Goal: Information Seeking & Learning: Learn about a topic

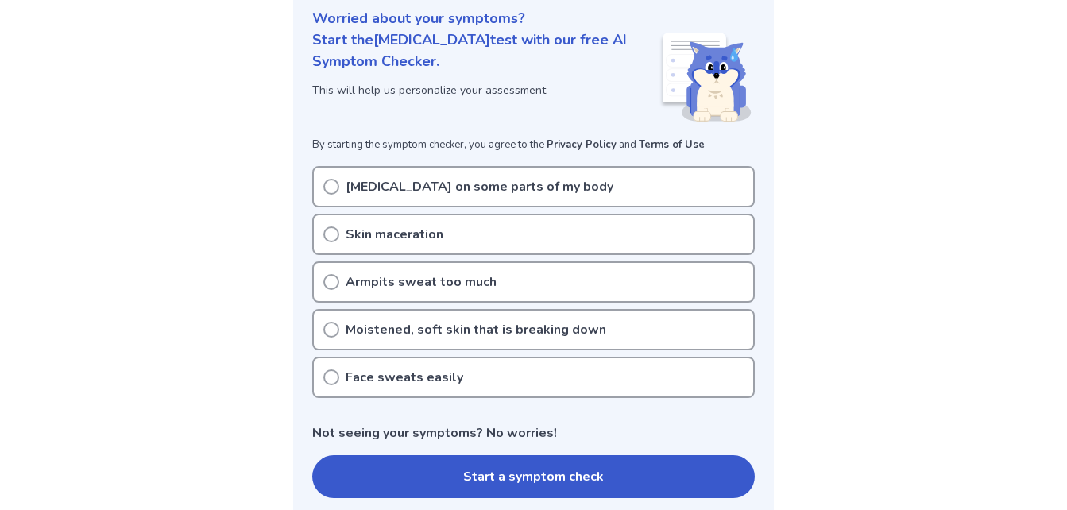
scroll to position [198, 0]
click at [330, 281] on icon at bounding box center [331, 281] width 16 height 16
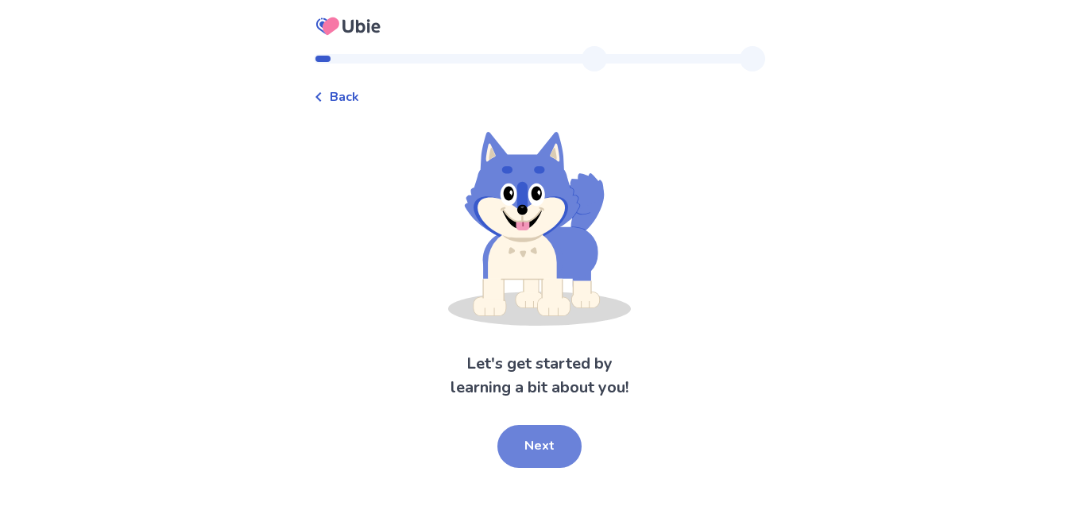
click at [569, 443] on button "Next" at bounding box center [539, 446] width 84 height 43
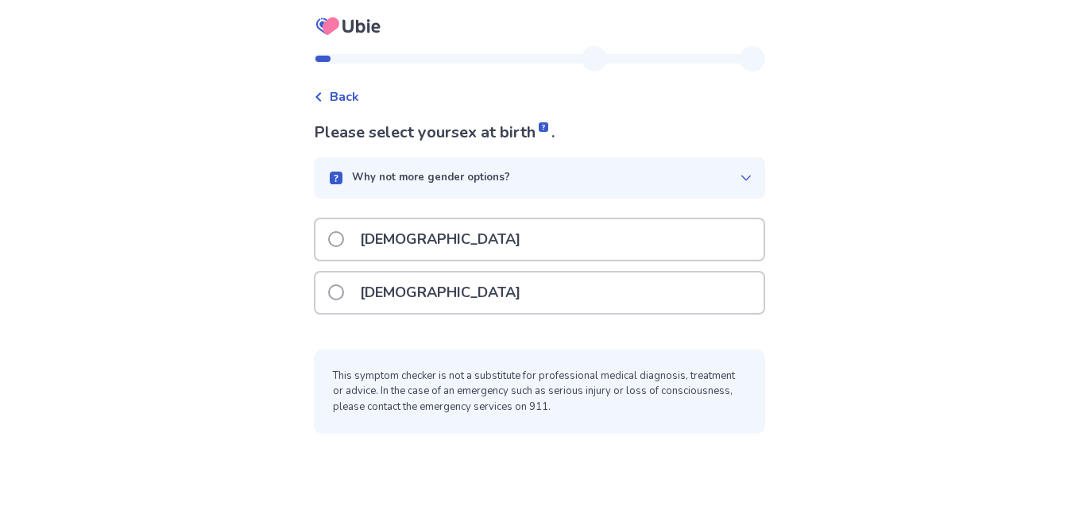
click at [435, 309] on div "Female" at bounding box center [539, 292] width 448 height 41
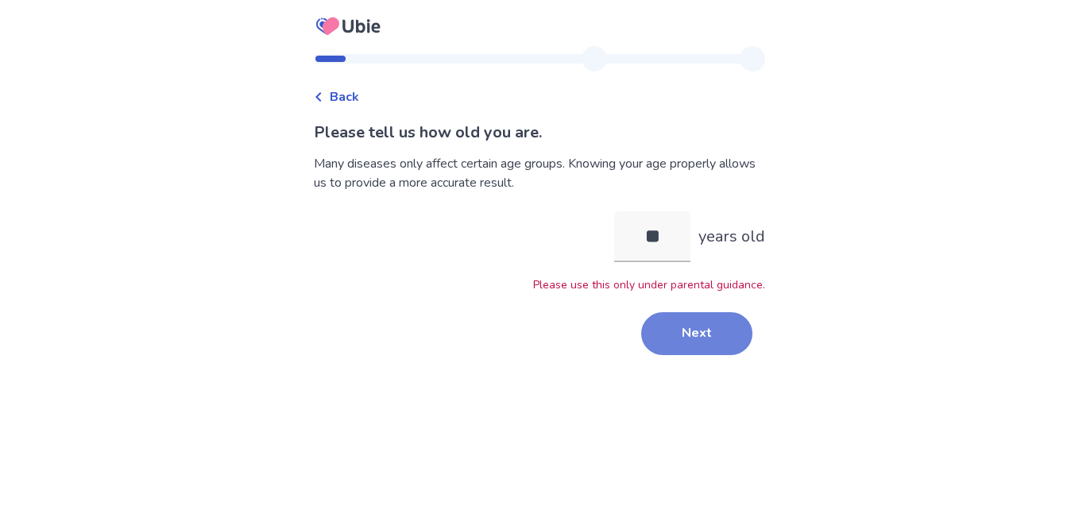
type input "**"
click at [690, 327] on button "Next" at bounding box center [696, 333] width 111 height 43
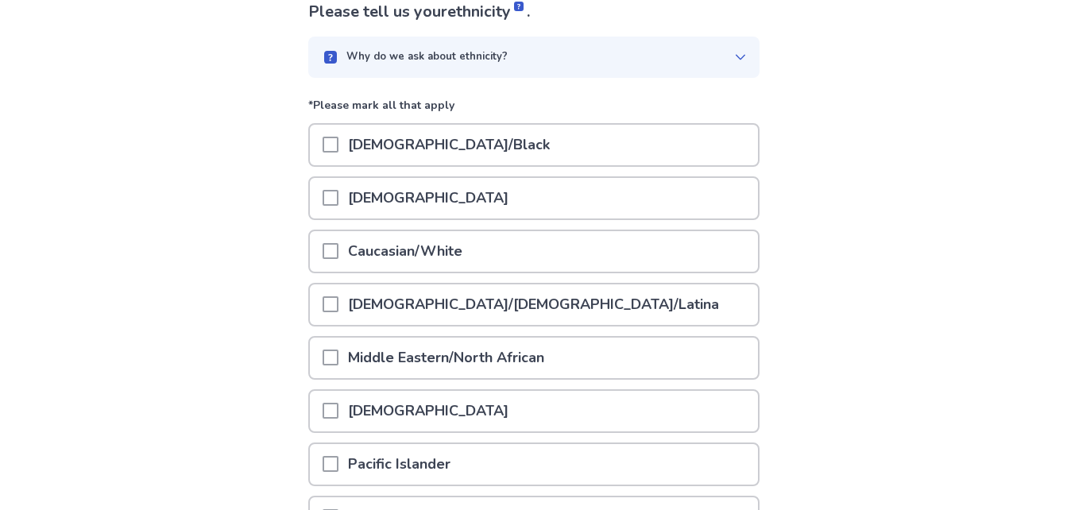
scroll to position [122, 0]
click at [337, 199] on span at bounding box center [330, 197] width 16 height 16
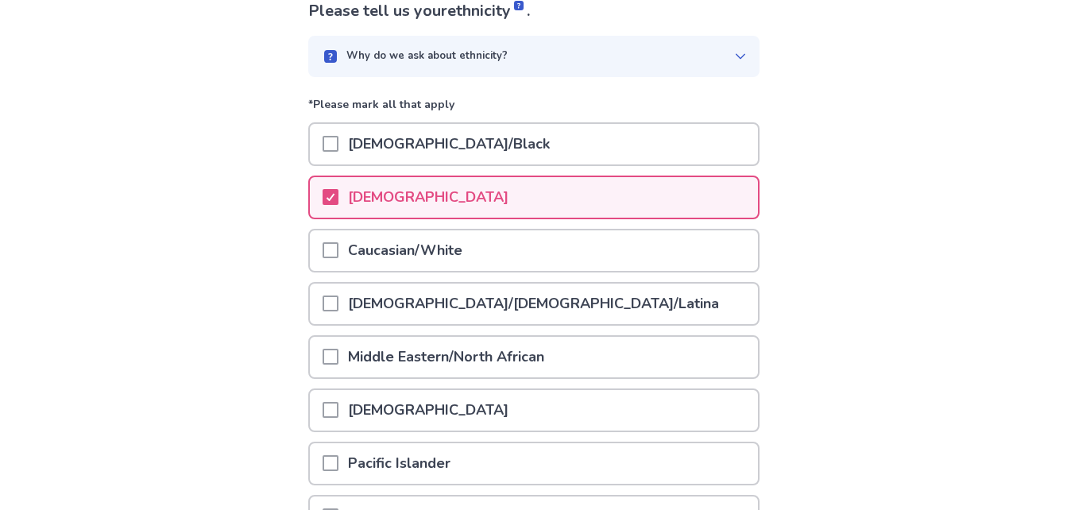
click at [338, 252] on span at bounding box center [330, 250] width 16 height 16
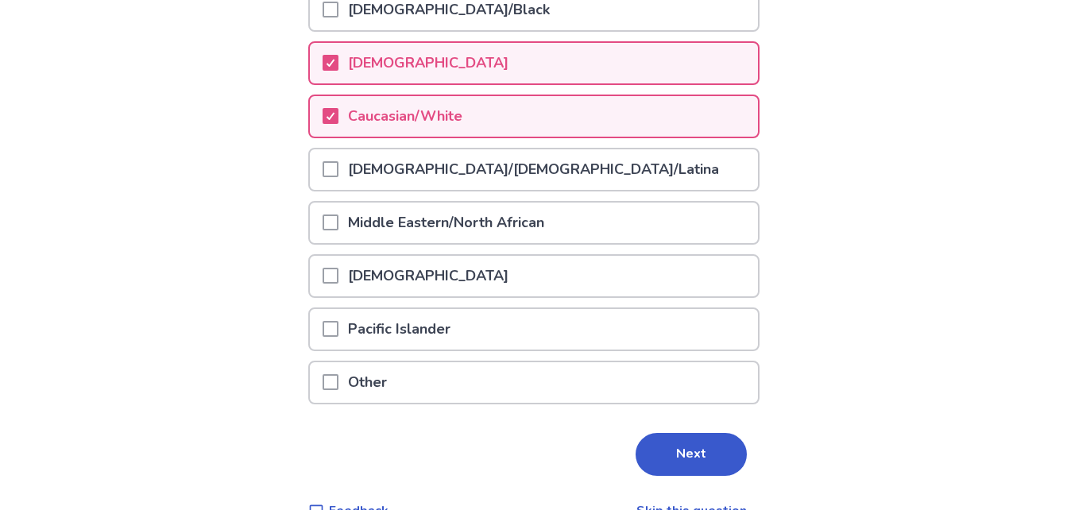
scroll to position [292, 0]
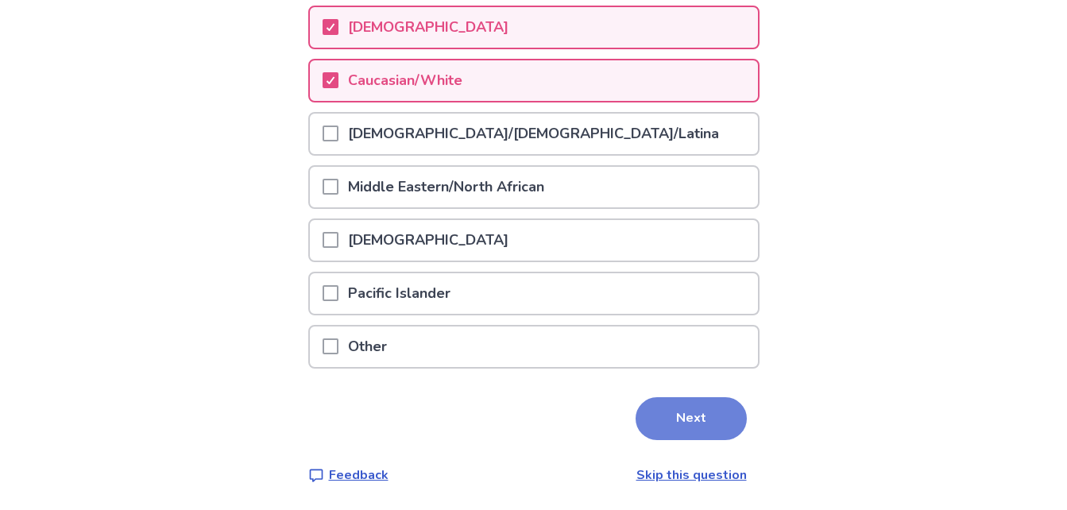
click at [697, 408] on button "Next" at bounding box center [690, 418] width 111 height 43
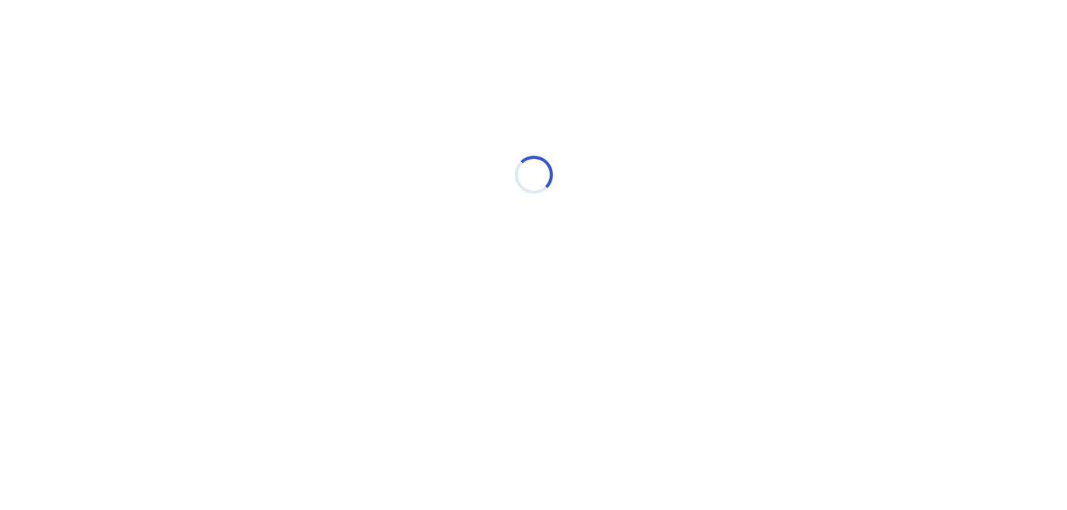
scroll to position [0, 0]
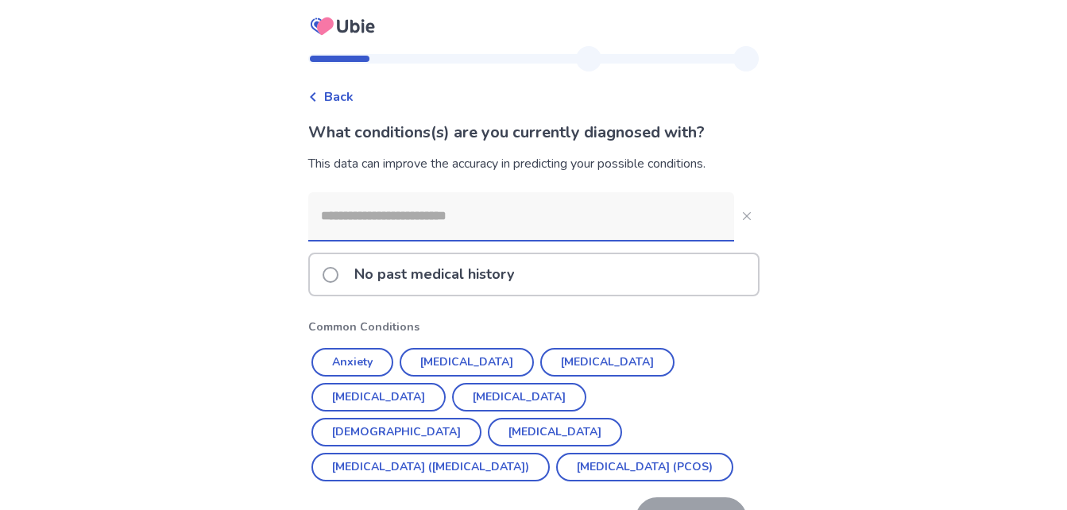
click at [335, 279] on span at bounding box center [330, 275] width 16 height 16
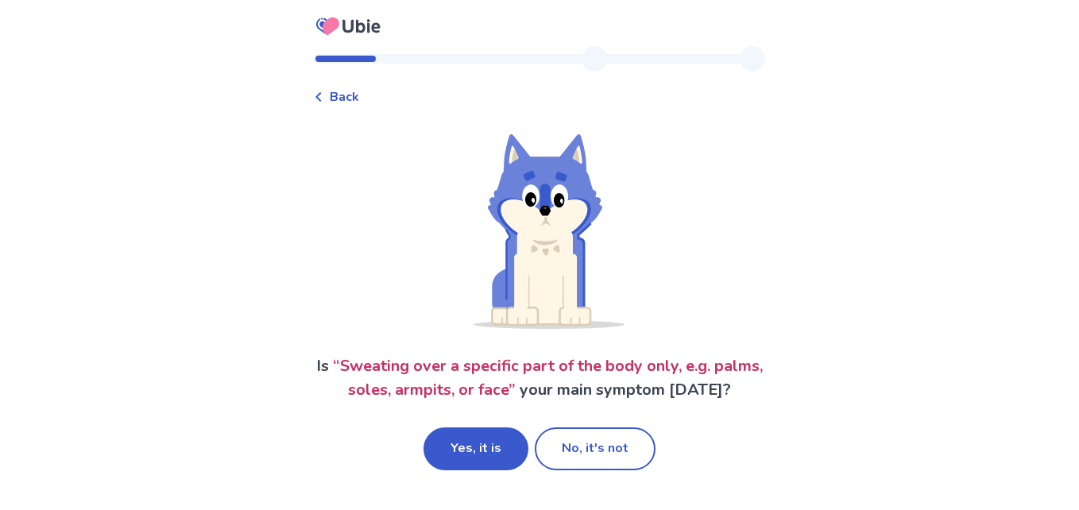
click at [323, 97] on icon at bounding box center [319, 97] width 10 height 10
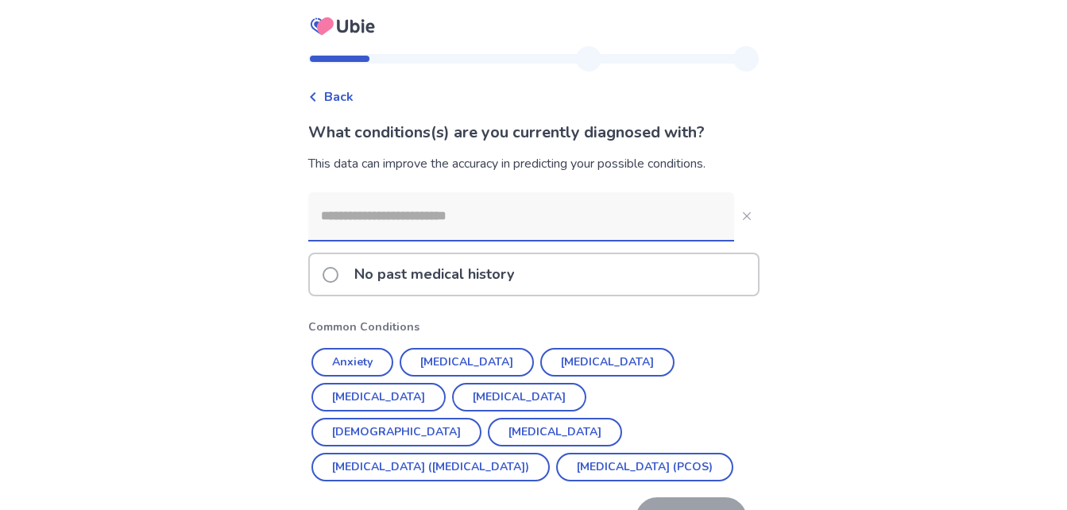
scroll to position [100, 0]
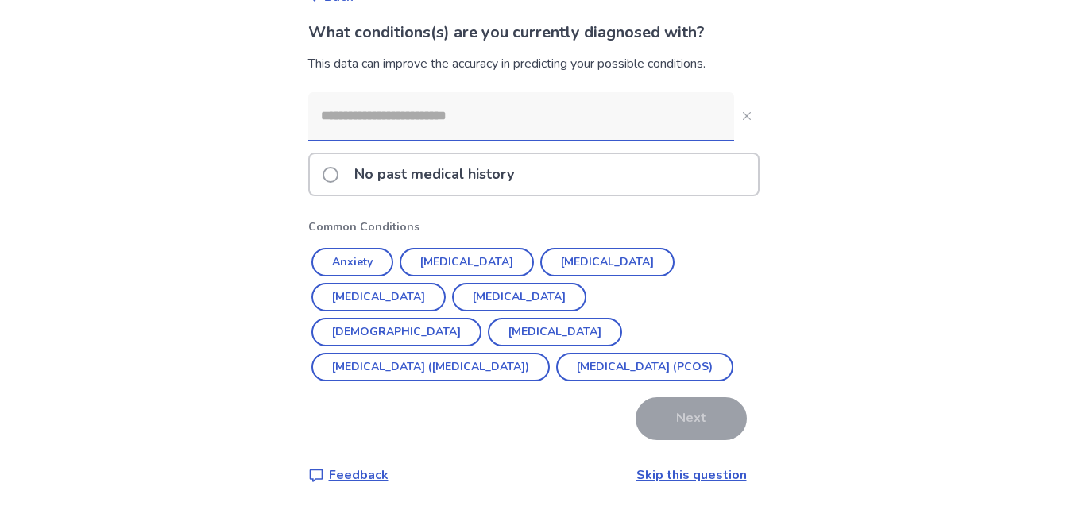
click at [338, 176] on span at bounding box center [330, 175] width 16 height 16
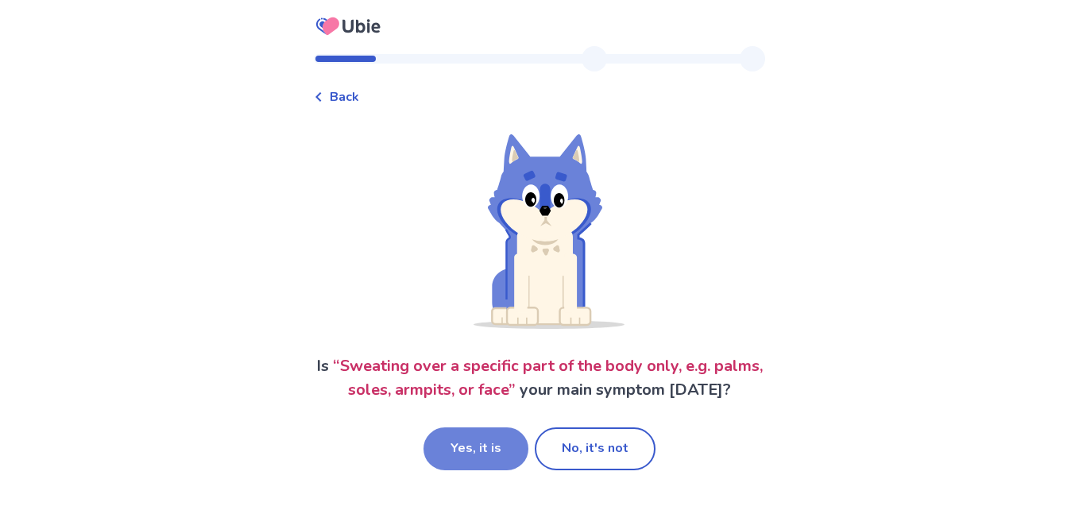
click at [465, 452] on button "Yes, it is" at bounding box center [475, 448] width 105 height 43
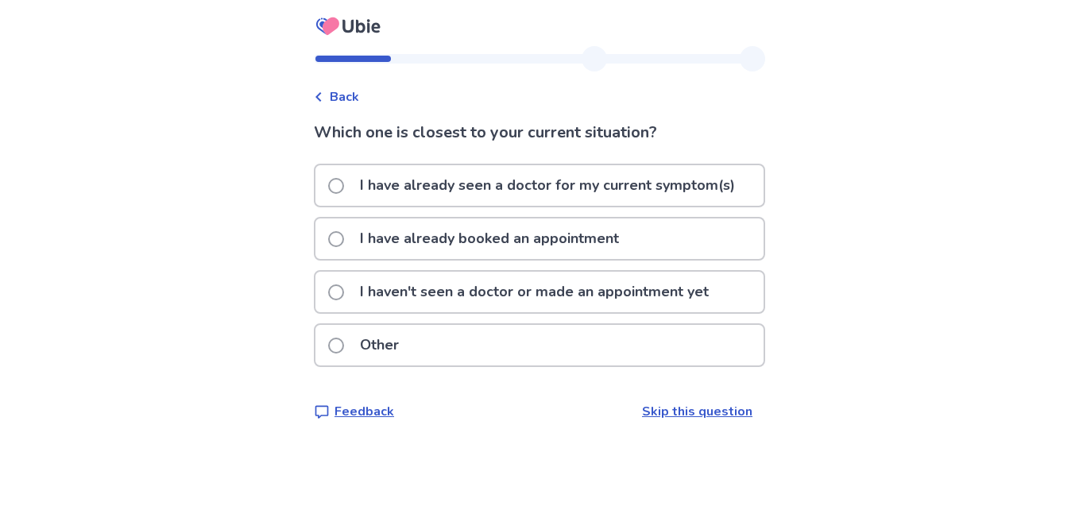
click at [494, 180] on p "I have already seen a doctor for my current symptom(s)" at bounding box center [547, 185] width 394 height 41
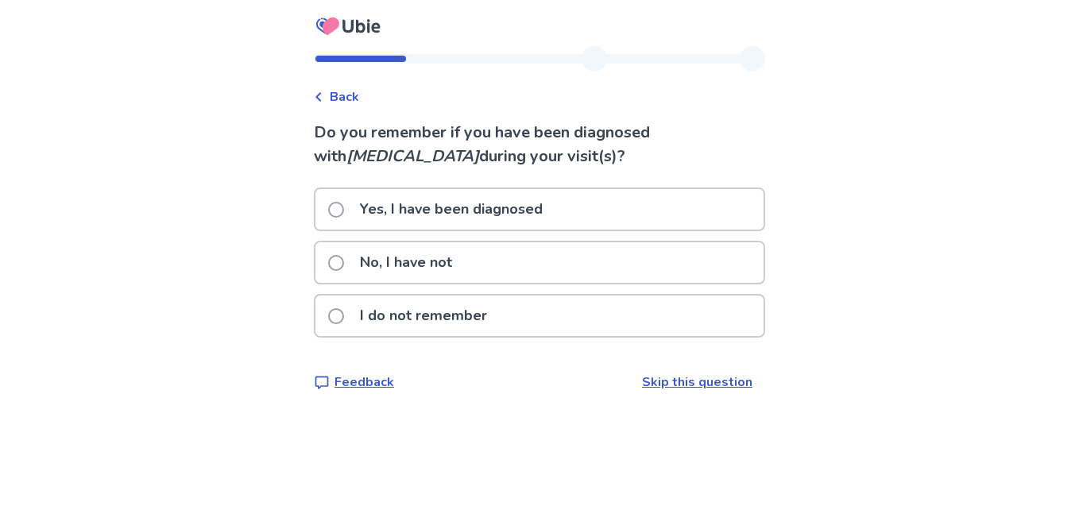
click at [473, 269] on div "No, I have not" at bounding box center [539, 262] width 448 height 41
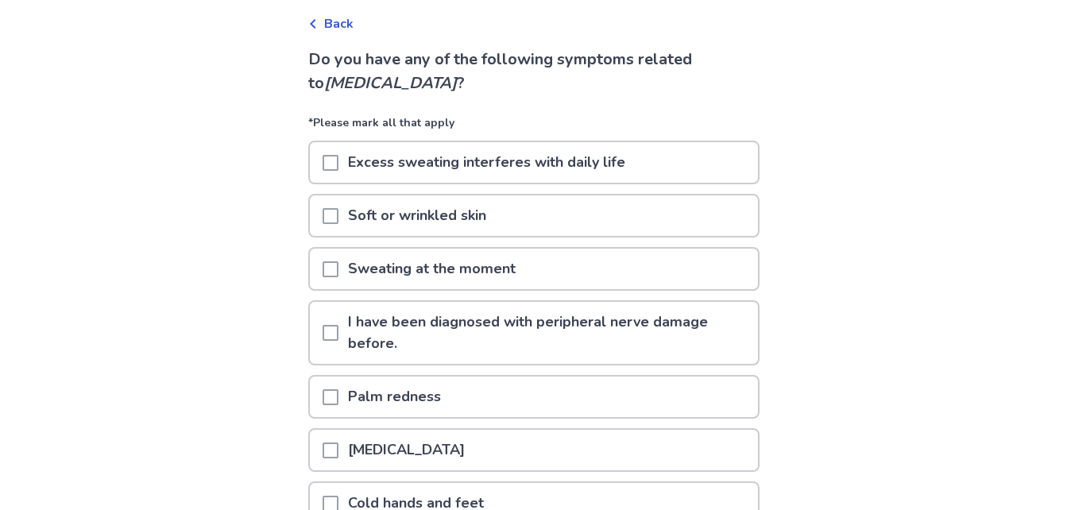
scroll to position [74, 0]
click at [712, 158] on div "Excess sweating interferes with daily life" at bounding box center [534, 161] width 448 height 41
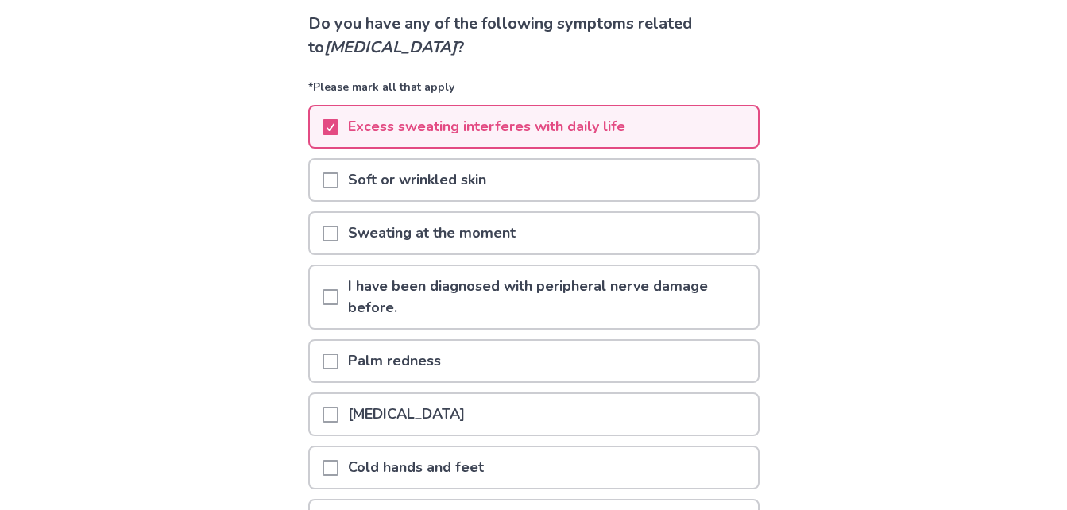
scroll to position [110, 0]
click at [701, 182] on div "Soft or wrinkled skin" at bounding box center [534, 179] width 448 height 41
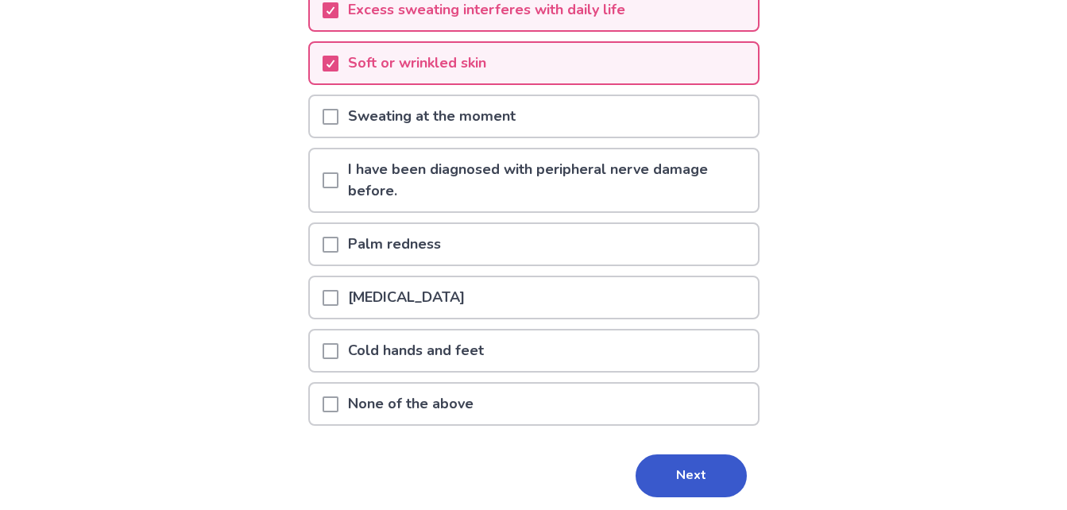
scroll to position [226, 0]
click at [723, 292] on div "[MEDICAL_DATA]" at bounding box center [534, 296] width 448 height 41
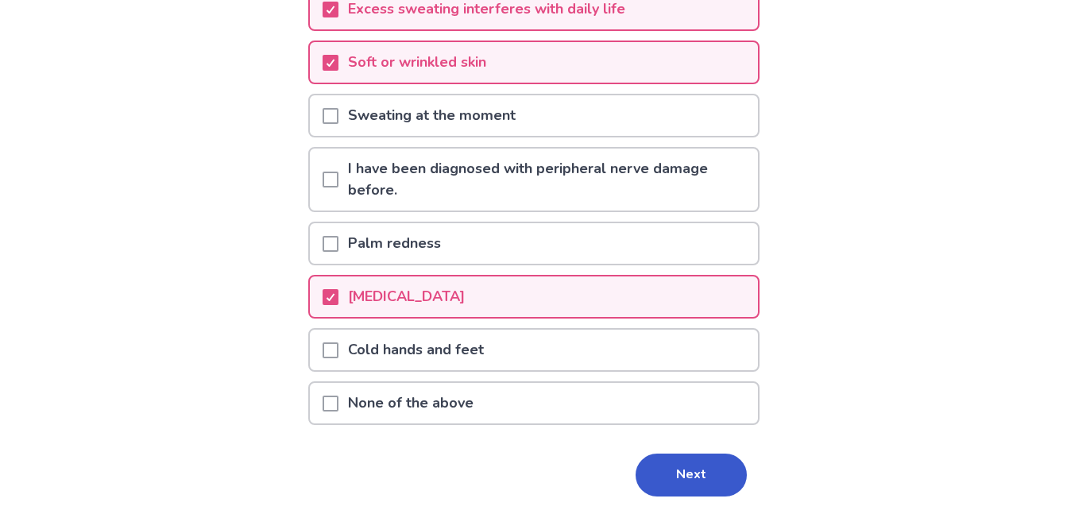
click at [689, 346] on div "Cold hands and feet" at bounding box center [534, 350] width 448 height 41
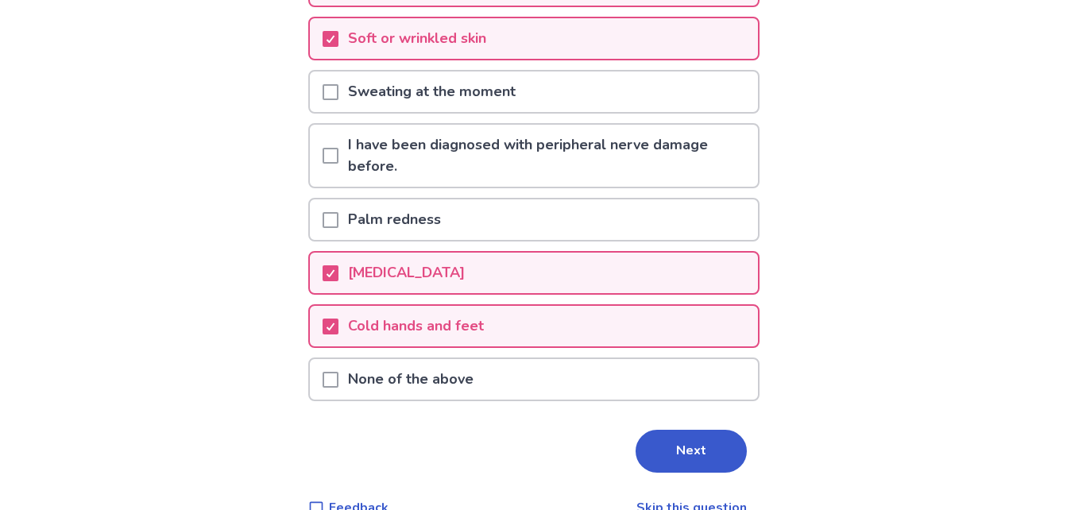
scroll to position [283, 0]
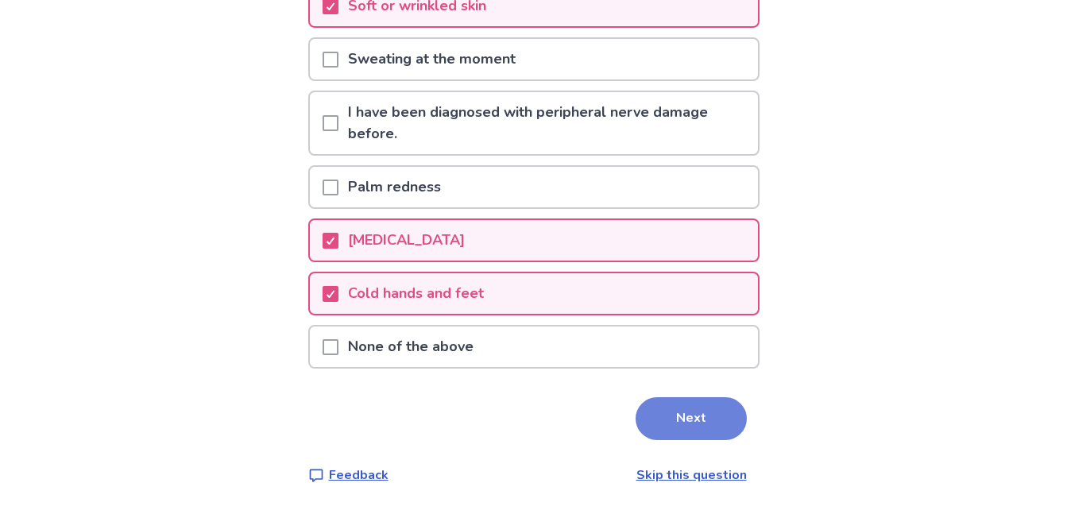
click at [703, 412] on button "Next" at bounding box center [690, 418] width 111 height 43
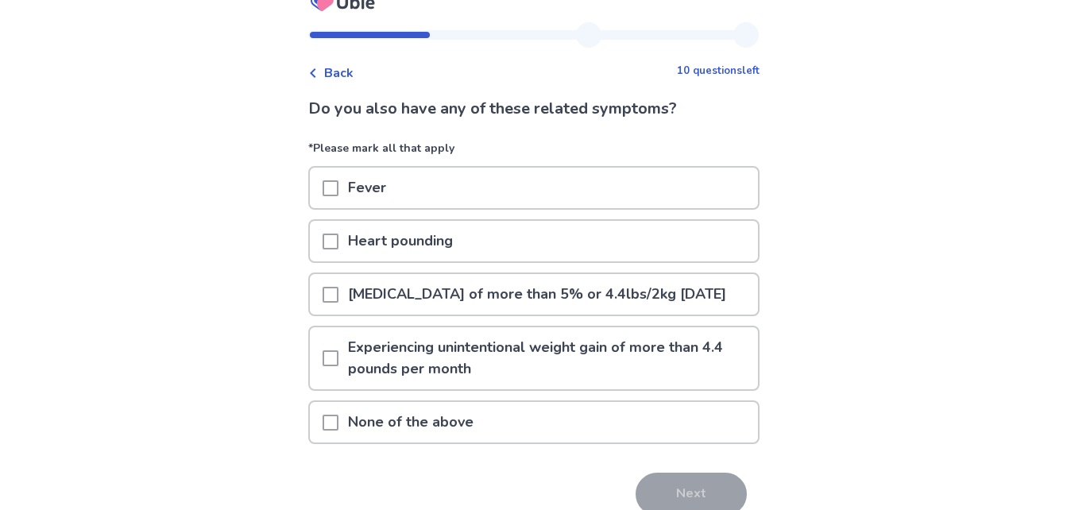
scroll to position [25, 0]
click at [682, 253] on div "Heart pounding" at bounding box center [534, 240] width 448 height 41
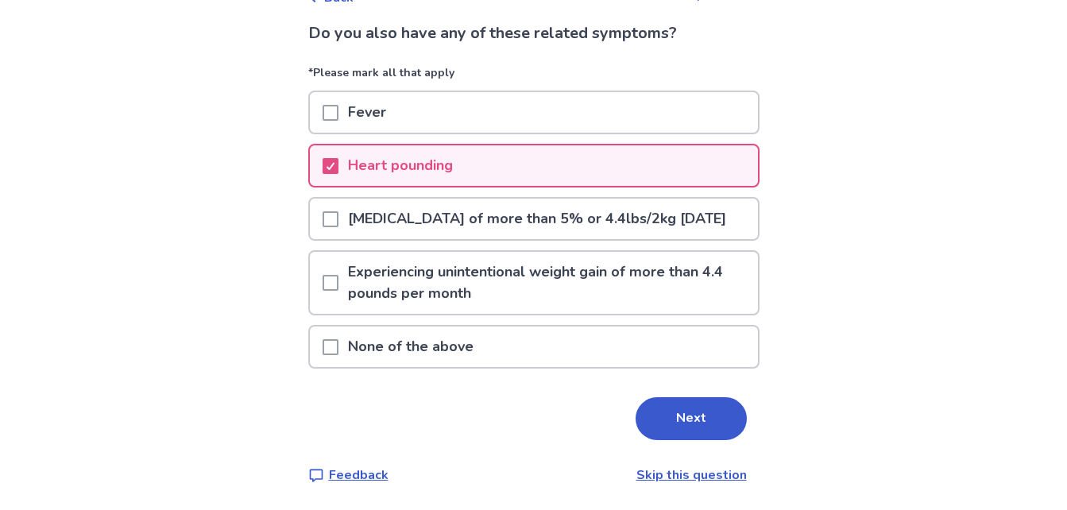
scroll to position [121, 0]
click at [689, 412] on button "Next" at bounding box center [690, 418] width 111 height 43
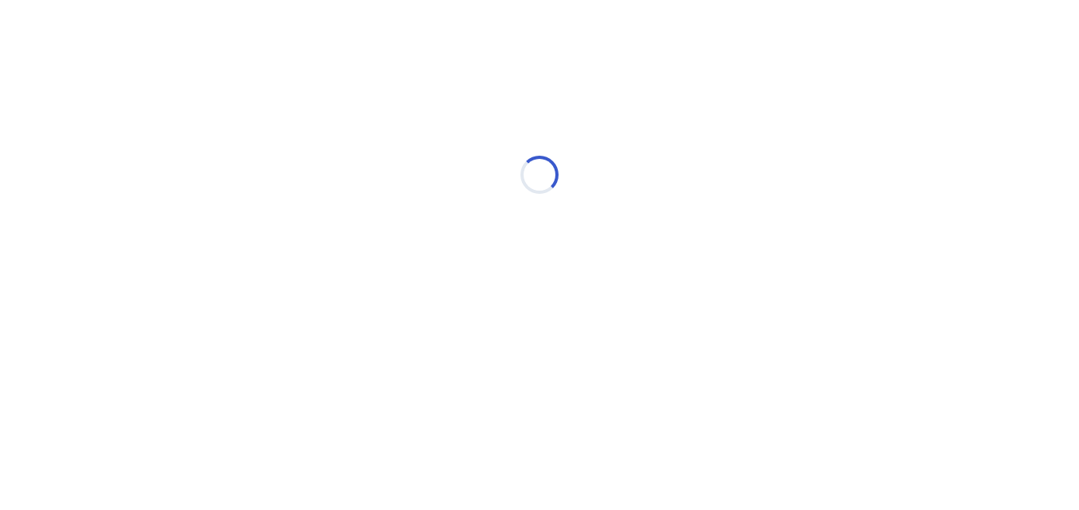
select select "*"
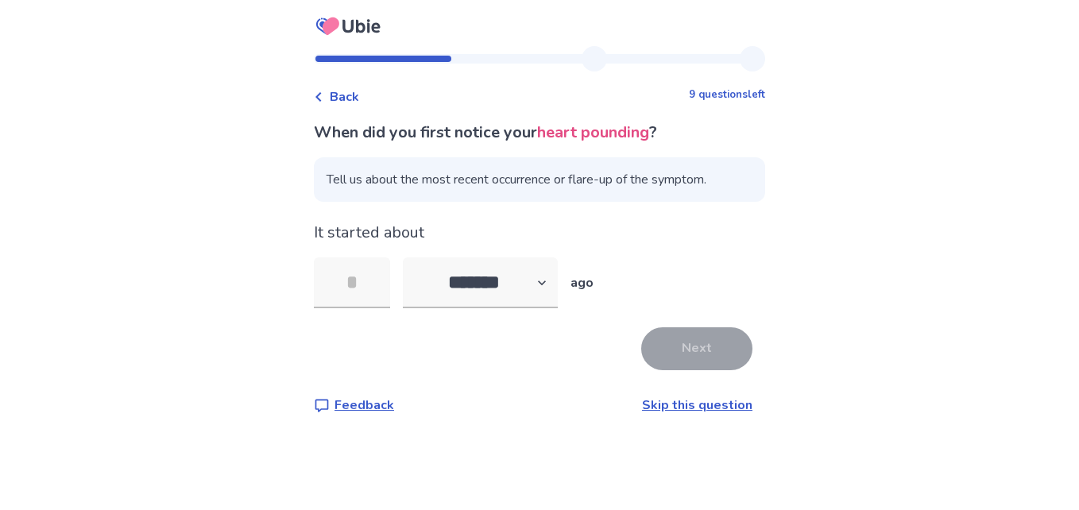
click at [692, 402] on link "Skip this question" at bounding box center [697, 404] width 110 height 17
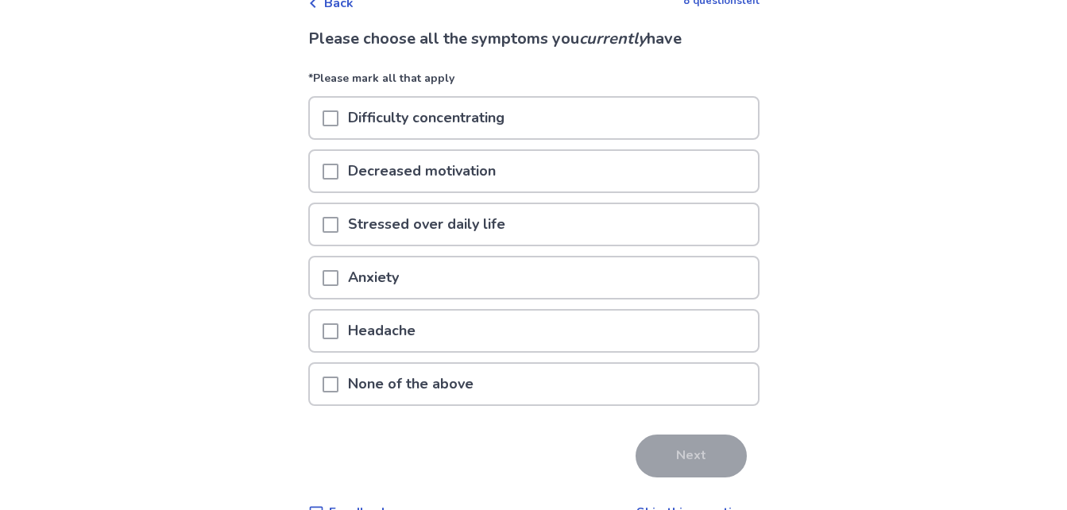
scroll to position [95, 0]
click at [634, 111] on div "Difficulty concentrating" at bounding box center [534, 117] width 448 height 41
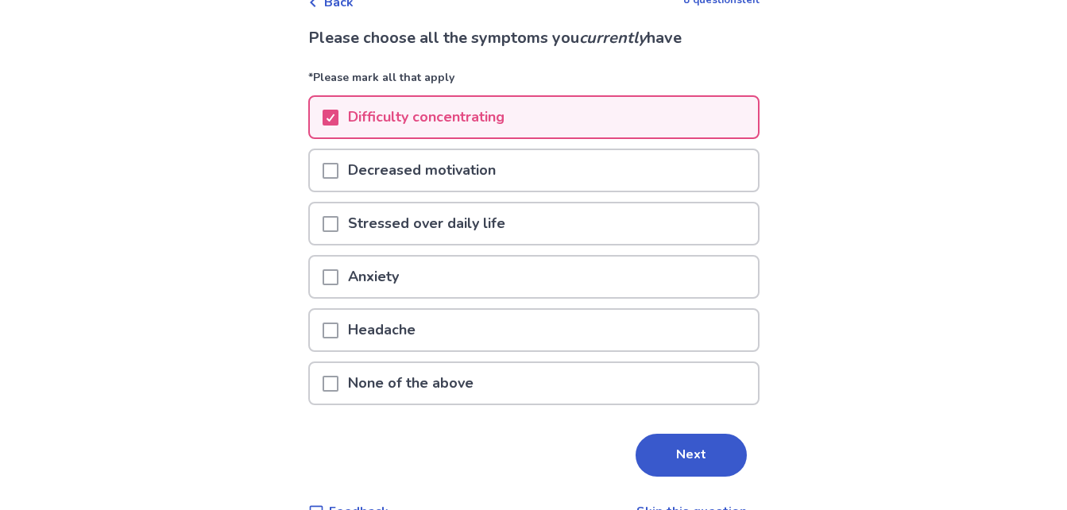
click at [607, 178] on div "Decreased motivation" at bounding box center [534, 170] width 448 height 41
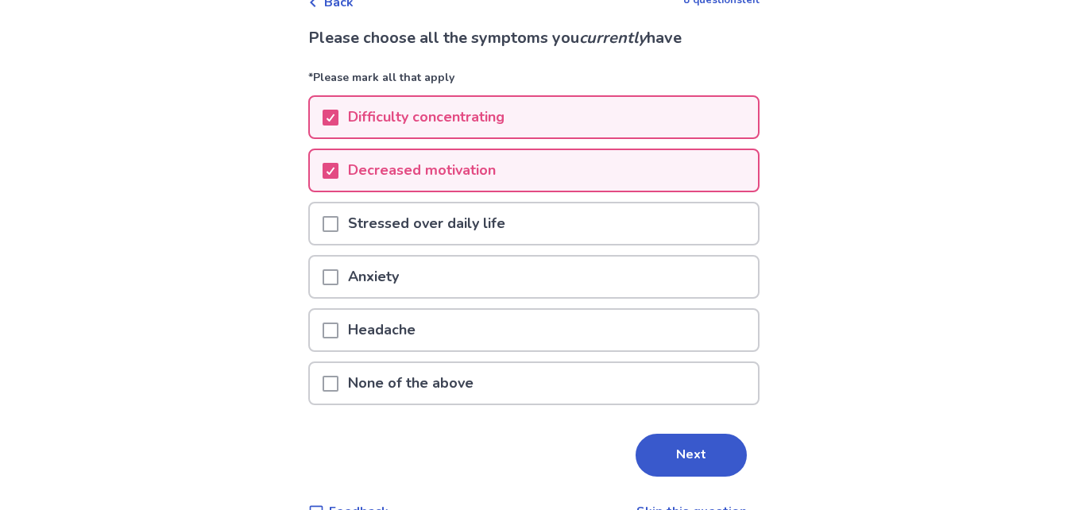
click at [597, 216] on div "Stressed over daily life" at bounding box center [534, 223] width 448 height 41
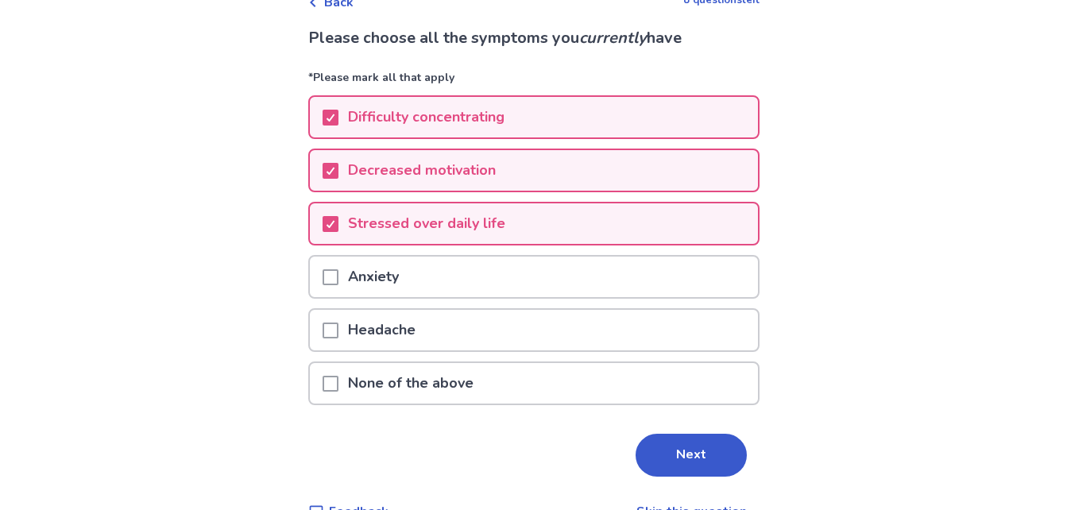
click at [570, 288] on div "Anxiety" at bounding box center [534, 277] width 448 height 41
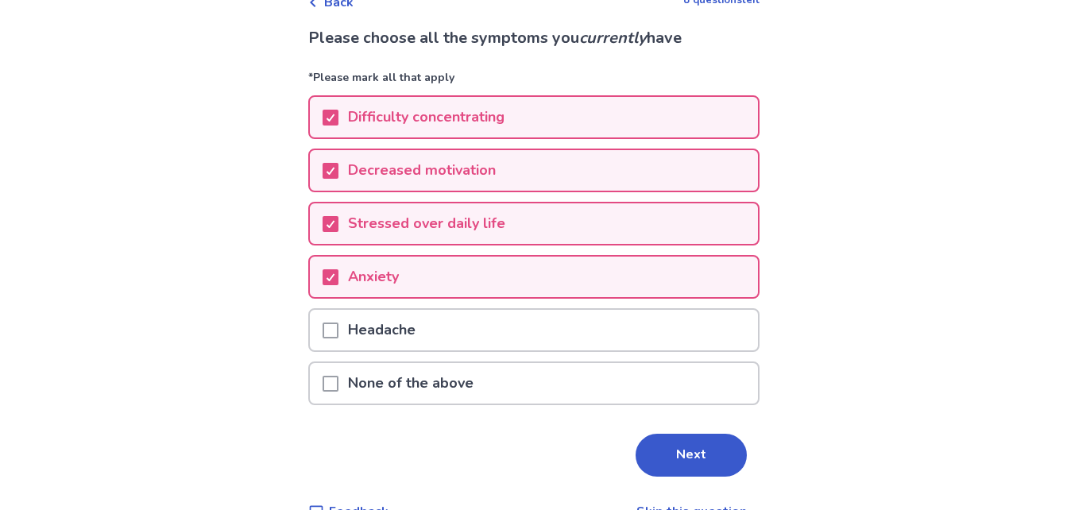
scroll to position [131, 0]
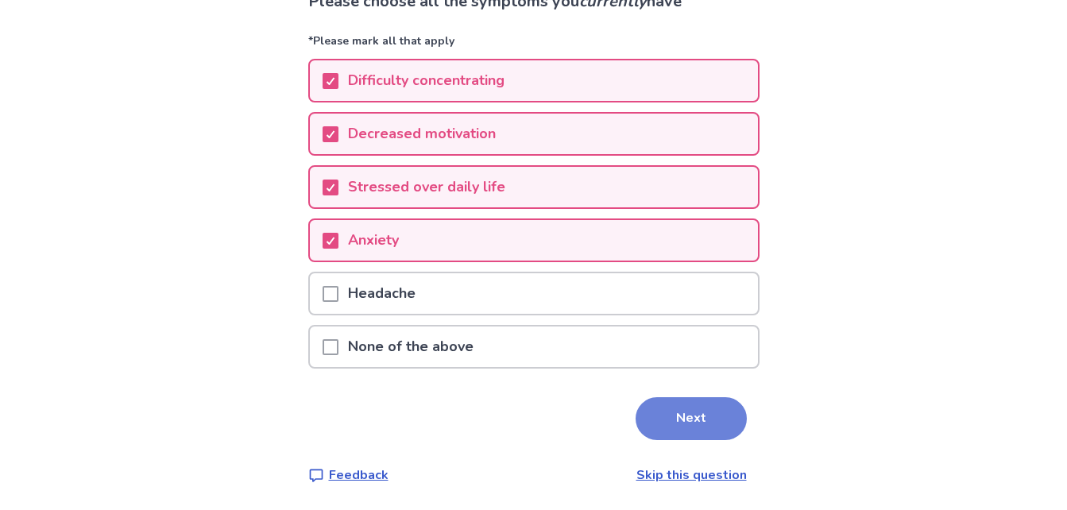
click at [654, 418] on button "Next" at bounding box center [690, 418] width 111 height 43
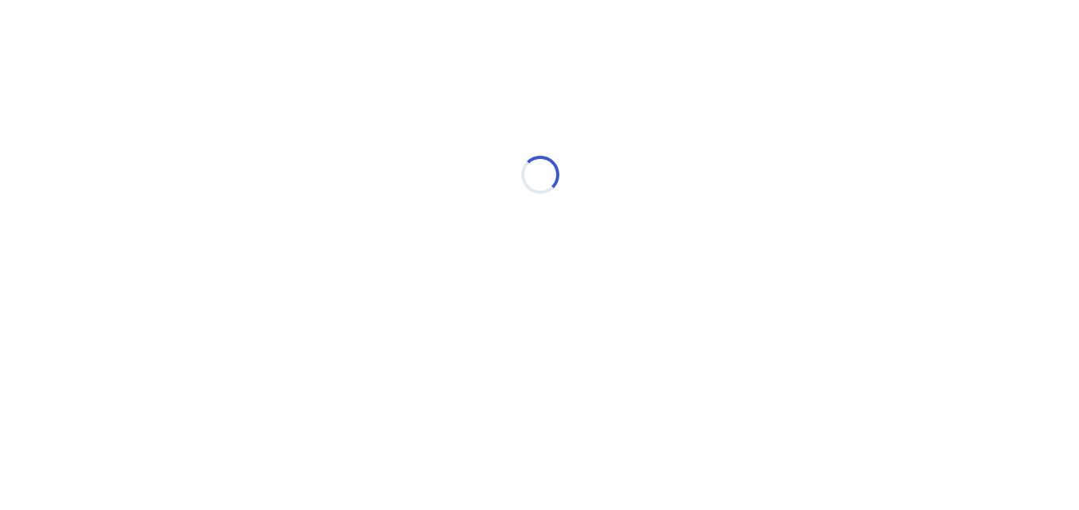
scroll to position [0, 0]
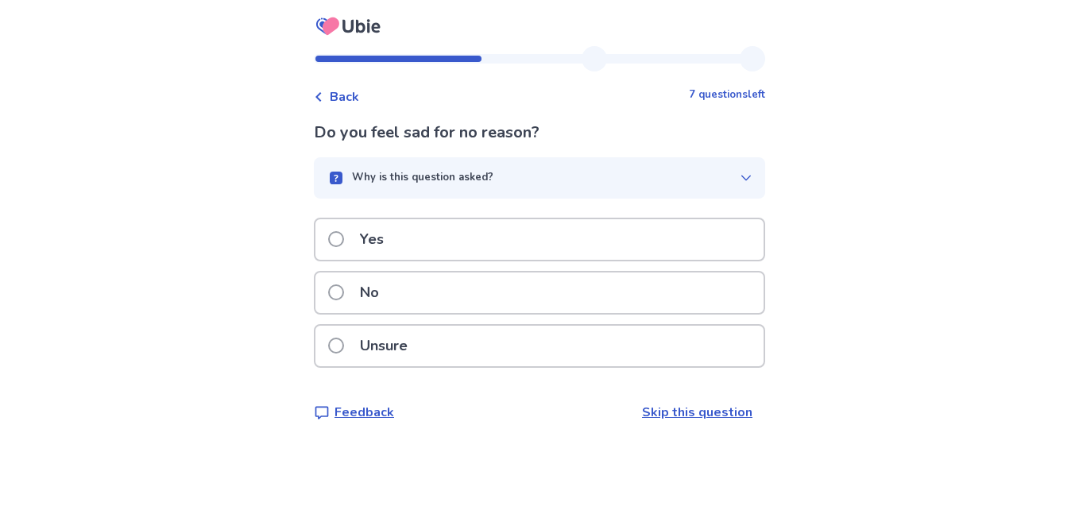
click at [682, 236] on div "Yes" at bounding box center [539, 239] width 448 height 41
click at [692, 260] on div "Yes" at bounding box center [539, 239] width 448 height 41
click at [323, 92] on icon at bounding box center [319, 97] width 10 height 10
click at [592, 257] on div "Yes" at bounding box center [539, 239] width 448 height 41
click at [571, 227] on div "Yes" at bounding box center [539, 239] width 448 height 41
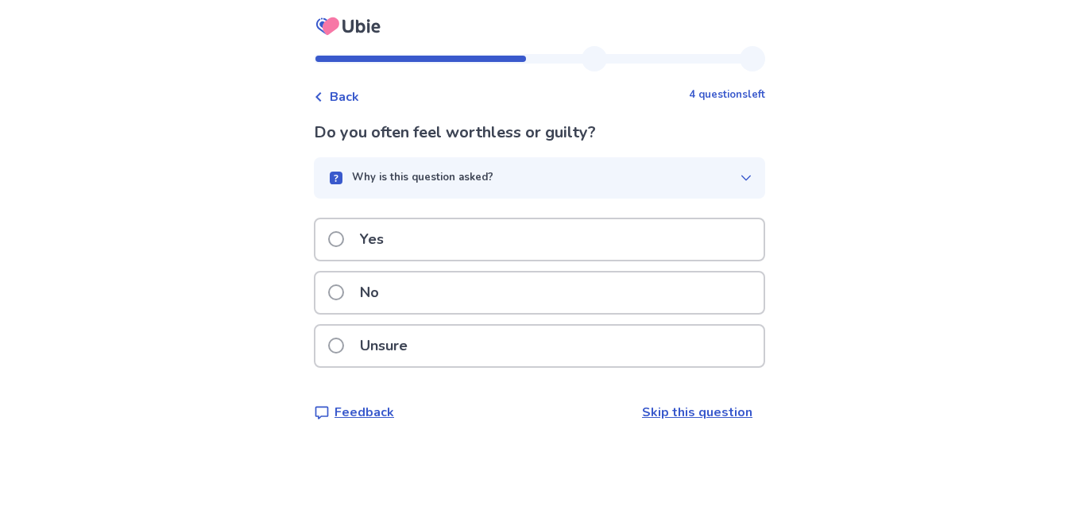
click at [570, 235] on div "Yes" at bounding box center [539, 239] width 448 height 41
click at [575, 240] on div "Yes" at bounding box center [539, 239] width 448 height 41
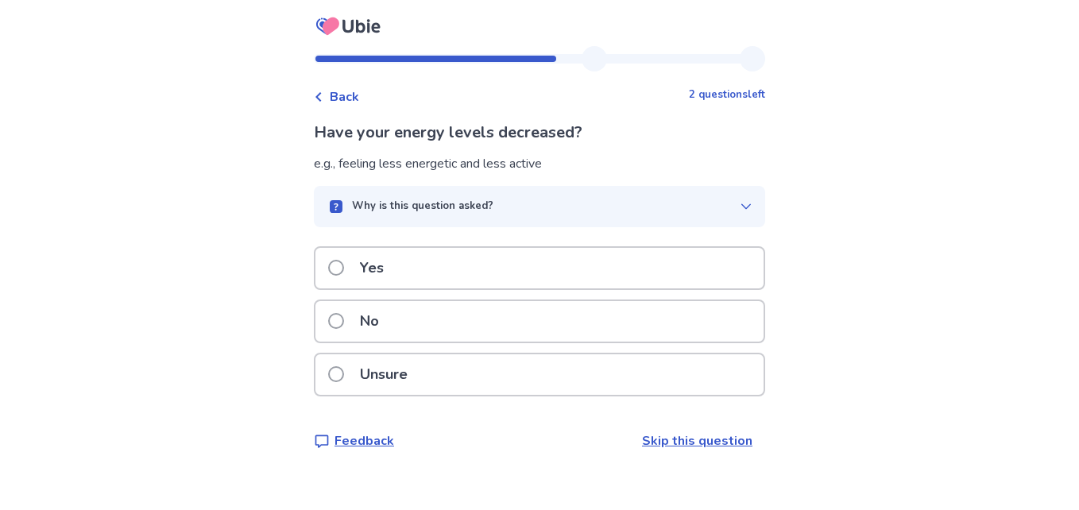
click at [562, 271] on div "Yes" at bounding box center [539, 268] width 448 height 41
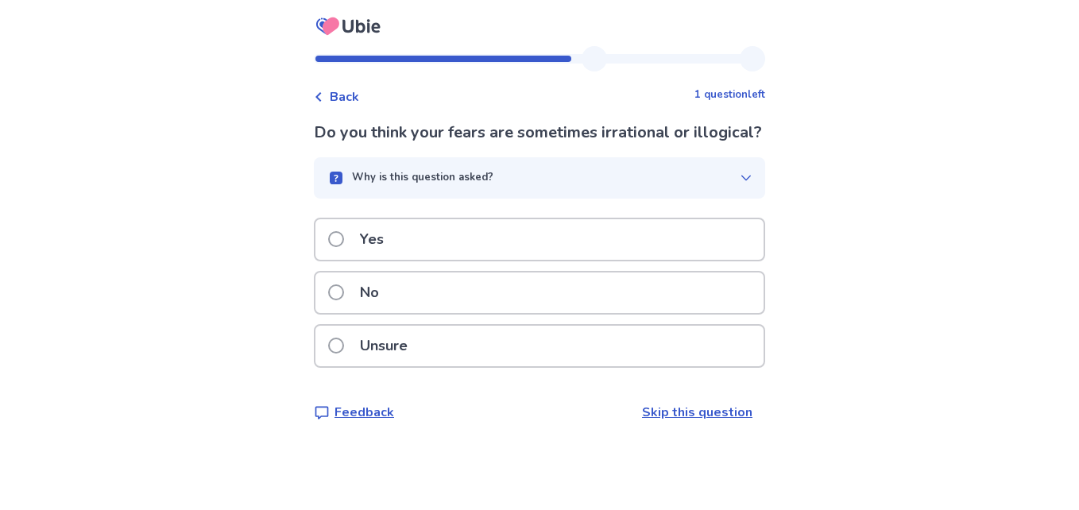
click at [550, 260] on div "Yes" at bounding box center [539, 239] width 448 height 41
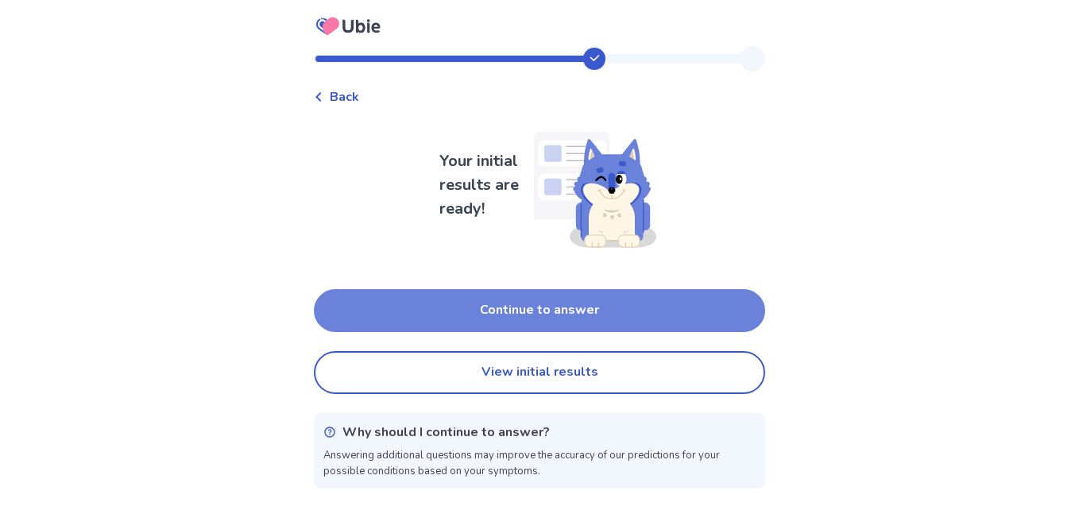
click at [525, 318] on button "Continue to answer" at bounding box center [539, 310] width 451 height 43
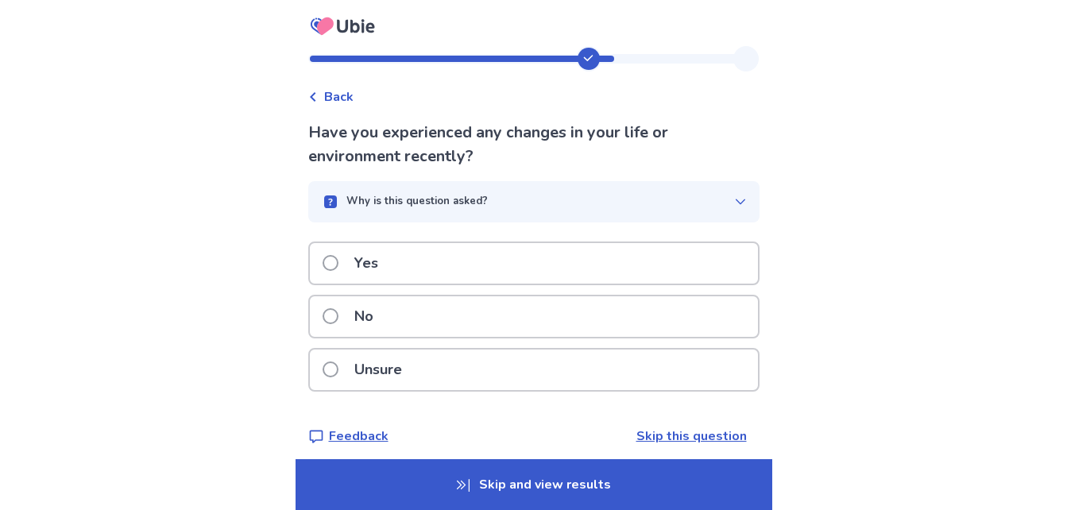
click at [318, 97] on icon at bounding box center [313, 97] width 10 height 10
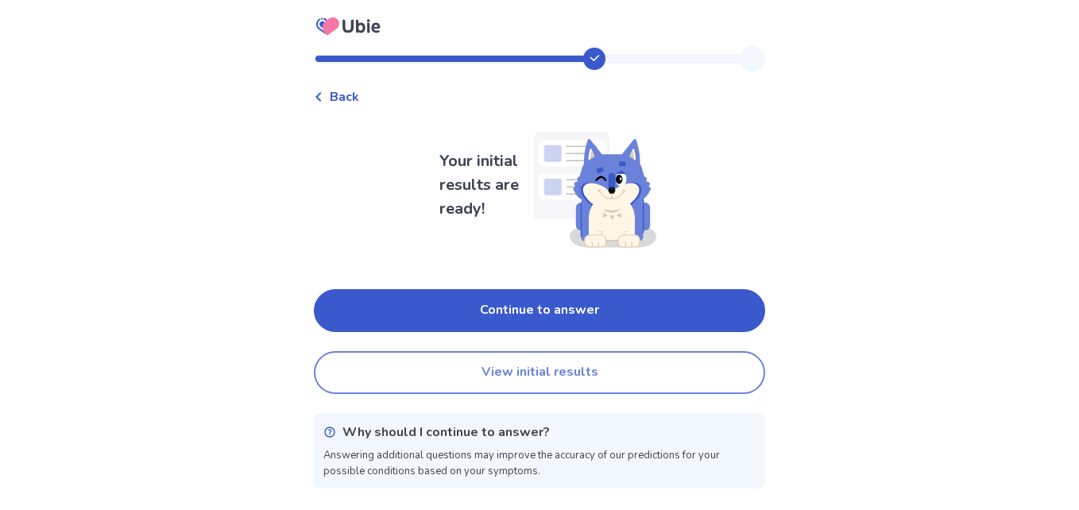
click at [448, 384] on button "View initial results" at bounding box center [539, 372] width 451 height 43
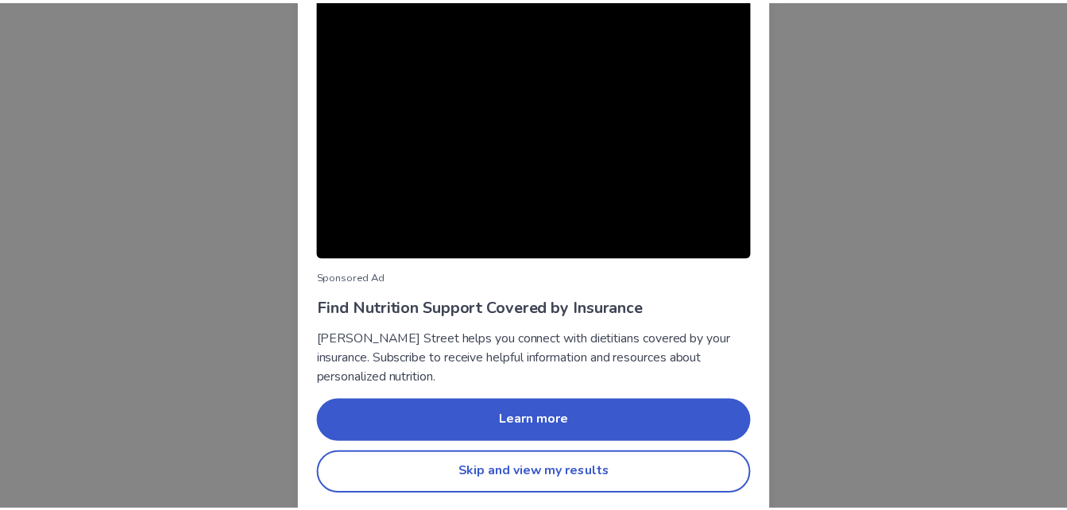
scroll to position [151, 0]
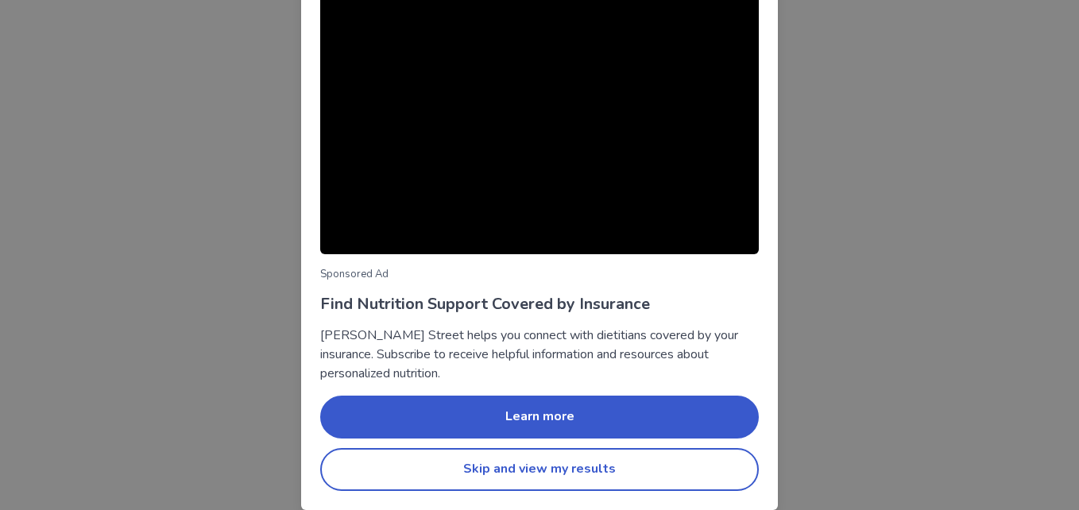
drag, startPoint x: 852, startPoint y: 148, endPoint x: 562, endPoint y: 476, distance: 438.3
click at [562, 476] on button "Skip and view my results" at bounding box center [539, 469] width 438 height 43
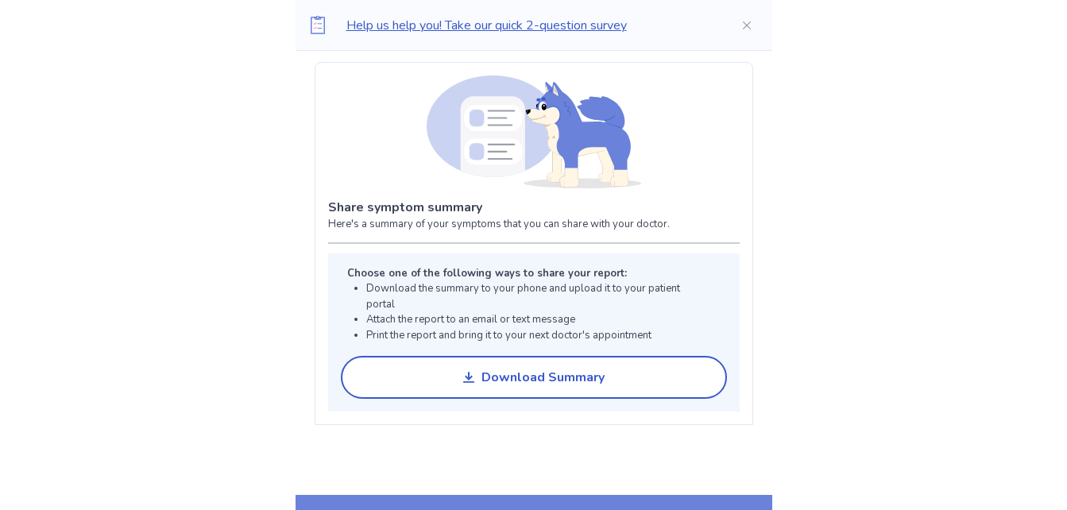
scroll to position [1153, 0]
